Goal: Task Accomplishment & Management: Use online tool/utility

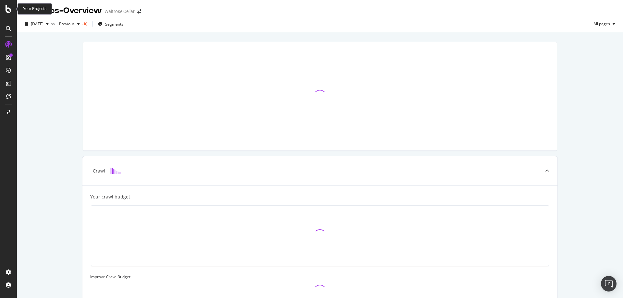
click at [6, 11] on icon at bounding box center [9, 9] width 6 height 8
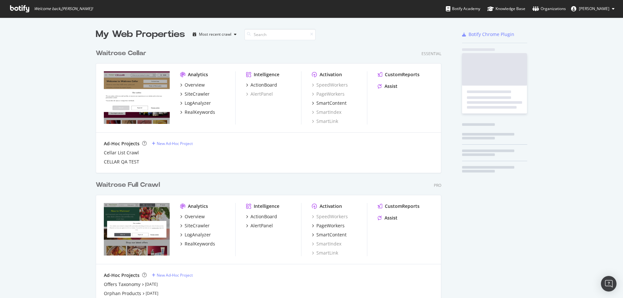
scroll to position [293, 613]
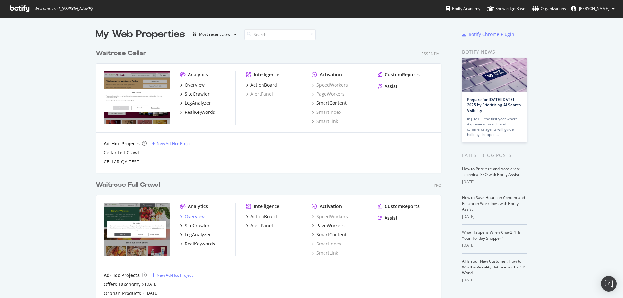
click at [189, 218] on div "Overview" at bounding box center [195, 216] width 20 height 6
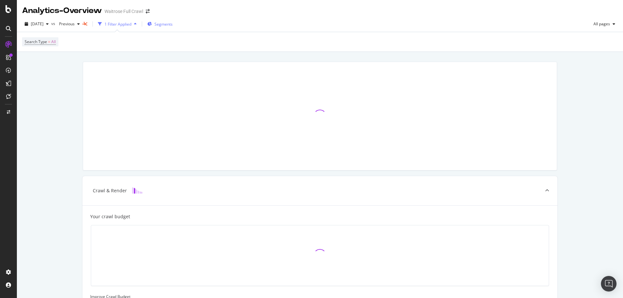
click at [162, 21] on div "Segments" at bounding box center [159, 24] width 25 height 10
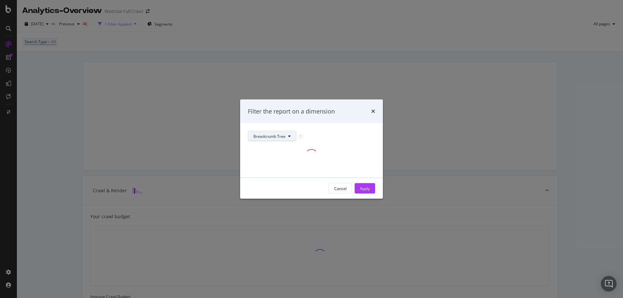
click at [273, 132] on button "Breadcrumb Tree" at bounding box center [272, 136] width 48 height 10
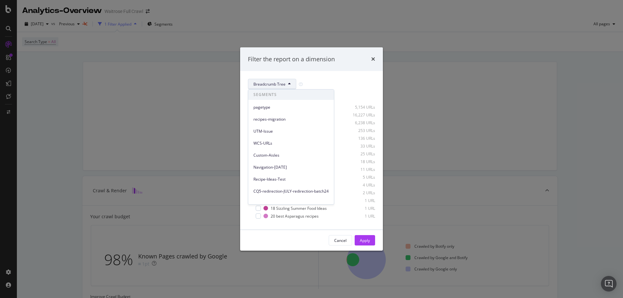
click at [337, 83] on div "Breadcrumb Tree" at bounding box center [311, 84] width 127 height 10
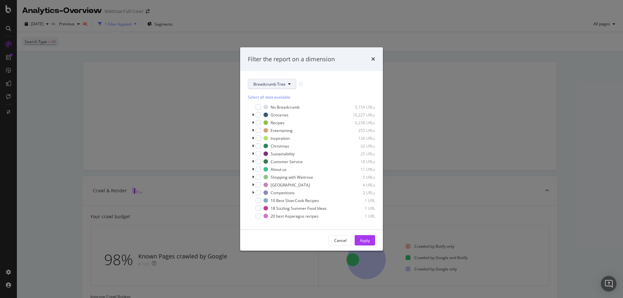
click at [278, 83] on span "Breadcrumb Tree" at bounding box center [269, 84] width 32 height 6
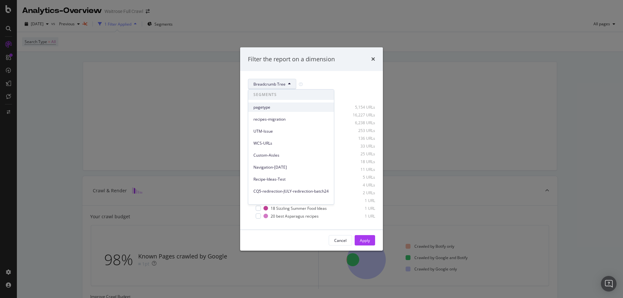
click at [267, 110] on span "pagetype" at bounding box center [290, 107] width 75 height 6
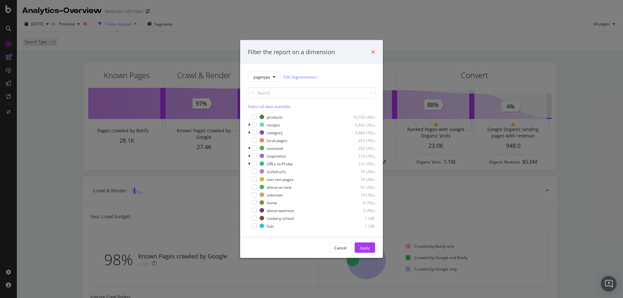
click at [373, 52] on icon "times" at bounding box center [373, 51] width 4 height 5
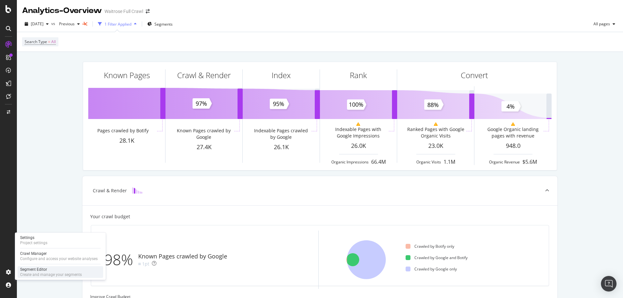
click at [30, 272] on div "Segment Editor" at bounding box center [51, 269] width 62 height 5
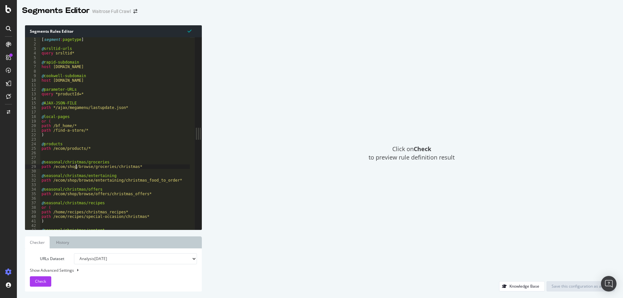
click at [76, 168] on div "[ segment : pagetype ] @ srsltid-urls query srsltid* @ rapid-subdomain host [DO…" at bounding box center [202, 135] width 324 height 197
click at [141, 193] on div "[ segment : pagetype ] @ srsltid-urls query srsltid* @ rapid-subdomain host [DO…" at bounding box center [202, 135] width 324 height 197
click at [106, 187] on div "[ segment : pagetype ] @ srsltid-urls query srsltid* @ rapid-subdomain host [DO…" at bounding box center [202, 135] width 324 height 197
type textarea "@seasonal/christmas/offers"
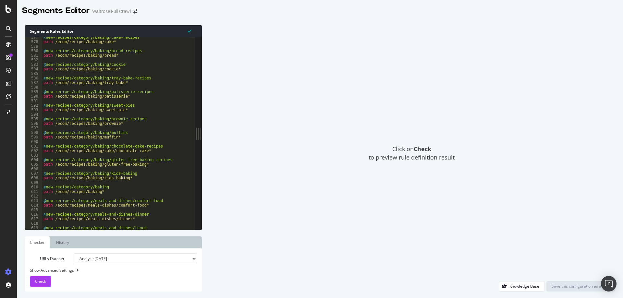
scroll to position [926, 0]
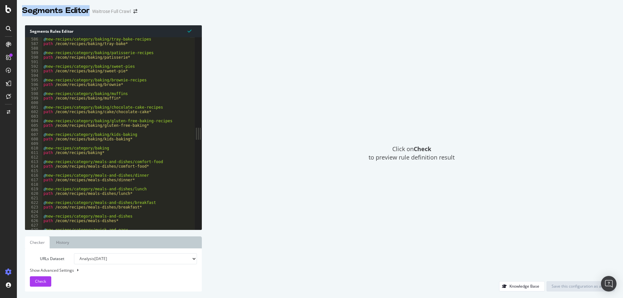
drag, startPoint x: 92, startPoint y: 13, endPoint x: 19, endPoint y: 14, distance: 72.7
click at [19, 14] on div "Segments Editor Waitrose Full Crawl" at bounding box center [320, 8] width 606 height 16
copy div "Segments Editor"
